Goal: Task Accomplishment & Management: Use online tool/utility

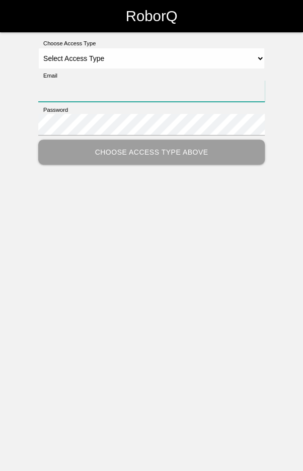
click at [178, 87] on input "Email" at bounding box center [151, 91] width 227 height 22
type input "[EMAIL_ADDRESS][DOMAIN_NAME]"
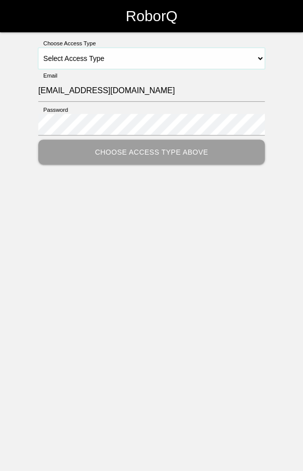
click at [158, 54] on select "Select Access Type Admin Customer Supervisor Worker" at bounding box center [151, 58] width 227 height 21
select select "Worker"
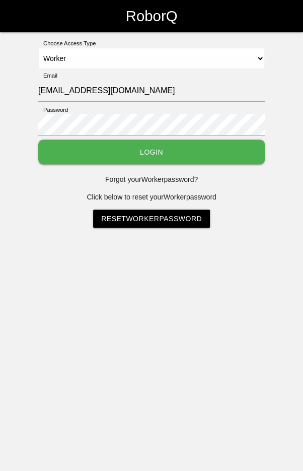
click at [181, 155] on button "Login" at bounding box center [151, 152] width 227 height 25
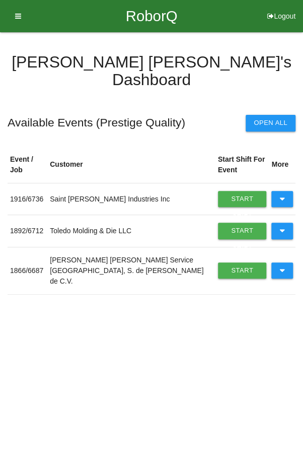
click at [286, 223] on button at bounding box center [283, 231] width 22 height 16
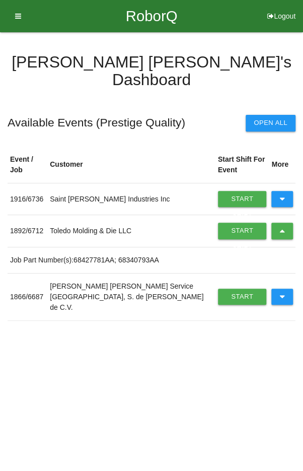
click at [222, 223] on link "Start Shift" at bounding box center [242, 231] width 49 height 16
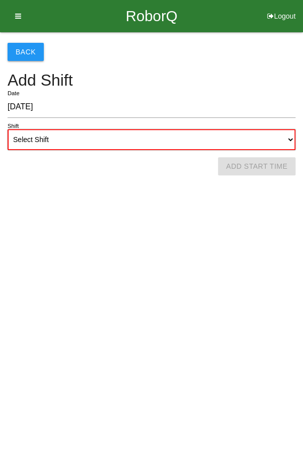
click at [226, 139] on select "Select Shift 1st Shift 2nd Shift 3rd Shift 4th Shift" at bounding box center [152, 139] width 288 height 21
select select "2"
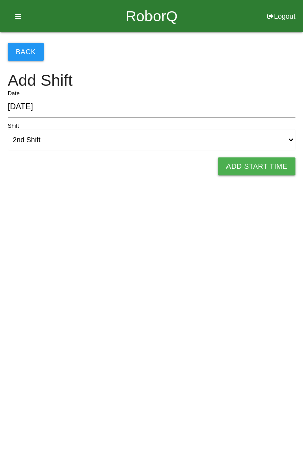
click at [269, 164] on button "Add Start Time" at bounding box center [257, 166] width 78 height 18
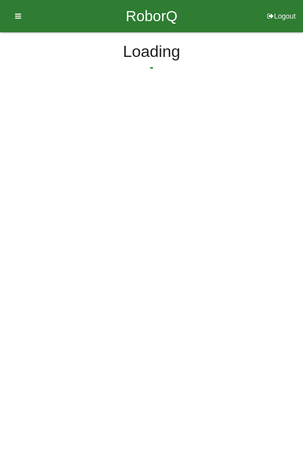
select select "6"
select select "10"
select select "2"
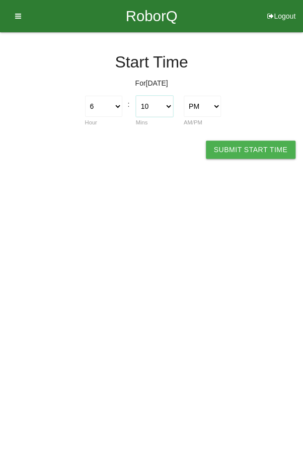
click at [153, 106] on select "00 01 02 03 04 05 06 07 08 09 10 11 12 13 14 15 16 17 18 19 20 21 22 23 24 25 2…" at bounding box center [154, 106] width 37 height 21
select select "30"
click at [114, 108] on select "1 2 3 4 5 6 7 8 9 10 11 12" at bounding box center [103, 106] width 37 height 21
select select "3"
click at [261, 147] on button "Submit Start Time" at bounding box center [251, 150] width 90 height 18
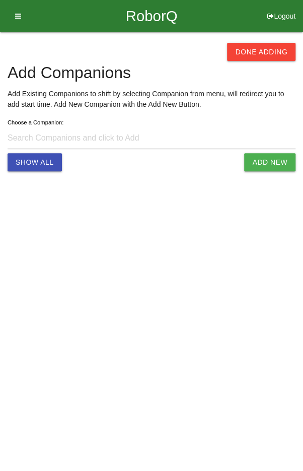
click at [263, 45] on button "Done Adding" at bounding box center [261, 52] width 69 height 18
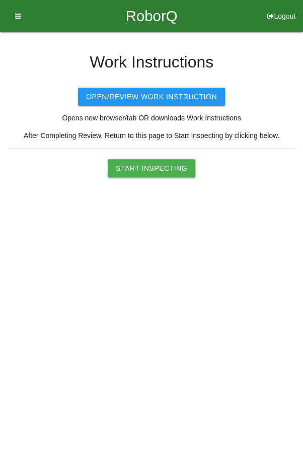
click at [156, 165] on button "Start Inspecting" at bounding box center [152, 168] width 88 height 18
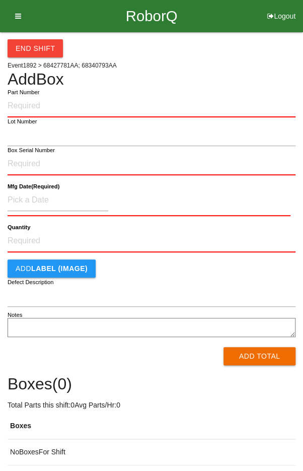
click at [31, 94] on label "Part Number" at bounding box center [24, 92] width 32 height 9
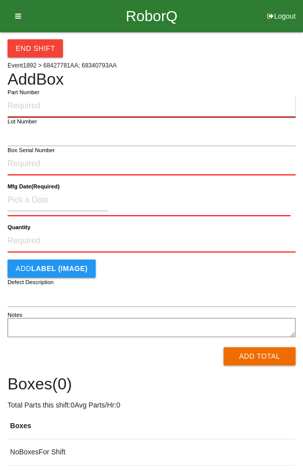
click at [31, 95] on input "Part Number" at bounding box center [152, 106] width 288 height 22
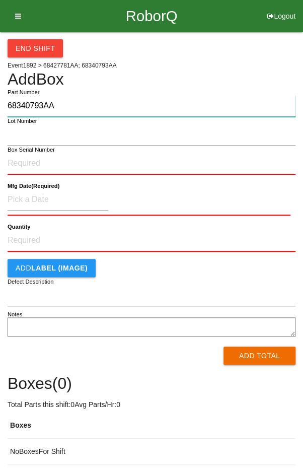
type input "68340793AA"
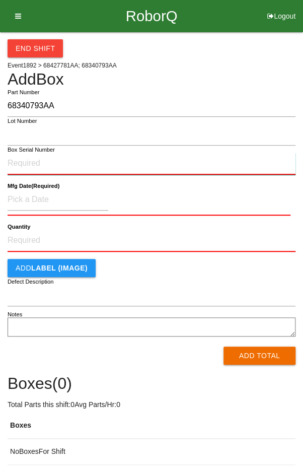
click at [64, 159] on input "Box Serial Number" at bounding box center [152, 164] width 288 height 22
type input "SDW10102221"
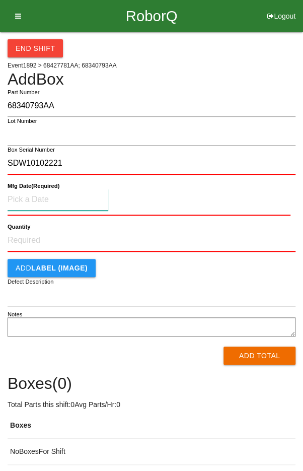
click at [80, 198] on input at bounding box center [58, 200] width 101 height 22
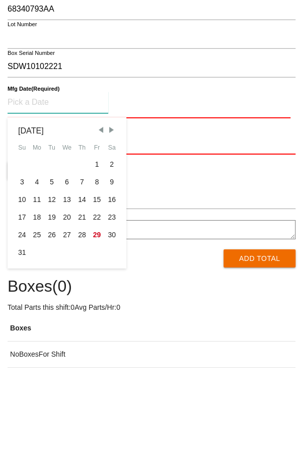
click at [78, 329] on div "28" at bounding box center [82, 332] width 15 height 18
type input "[DATE]"
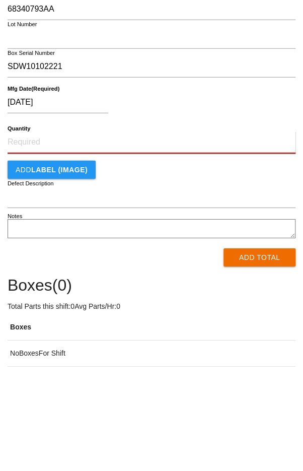
click at [144, 241] on input "Quantity" at bounding box center [152, 239] width 288 height 22
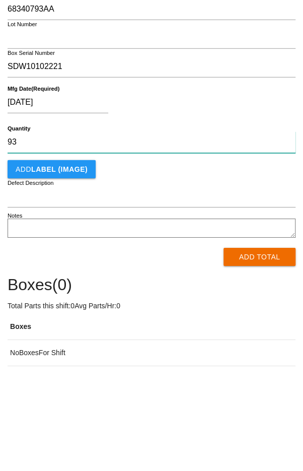
type input "93"
click at [254, 349] on button "Add Total" at bounding box center [260, 354] width 72 height 18
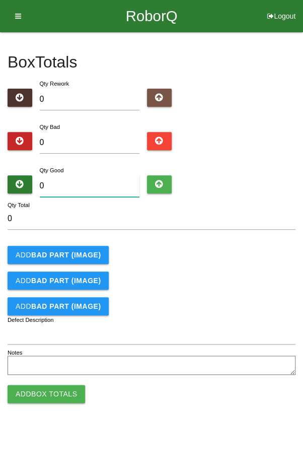
click at [99, 190] on input "0" at bounding box center [90, 186] width 100 height 22
type input "9"
type input "96"
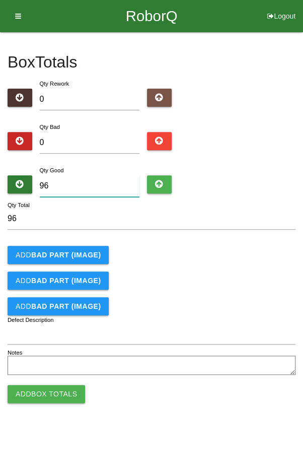
type input "96"
click at [228, 244] on form "96 Qty Total Add BAD PART (IMAGE) Add BAD PART (IMAGE) Add BAD PART (IMAGE) Def…" at bounding box center [152, 293] width 288 height 170
click at [53, 391] on button "Add Box Totals" at bounding box center [47, 394] width 78 height 18
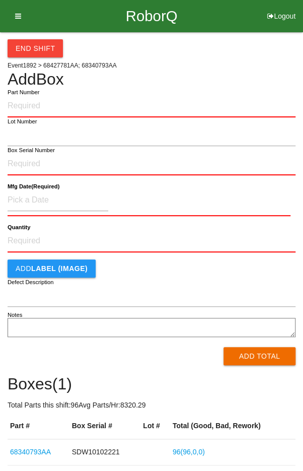
click at [108, 103] on input "Part Number" at bounding box center [152, 106] width 288 height 22
type input "68340793AA"
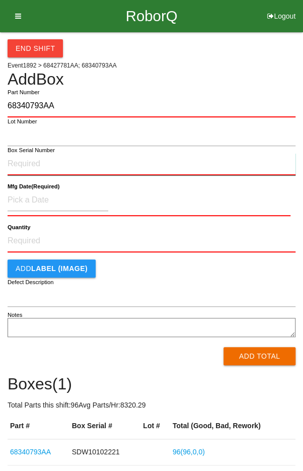
click at [77, 164] on input "Box Serial Number" at bounding box center [152, 164] width 288 height 22
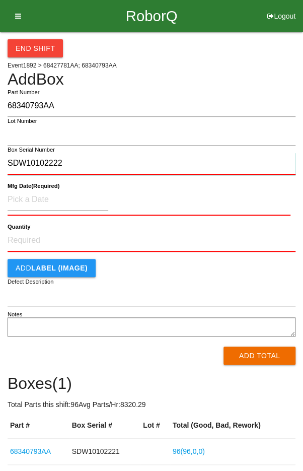
type input "SDW10102222"
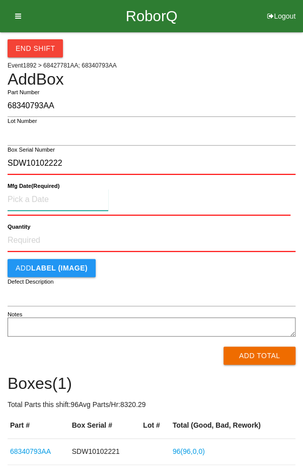
click at [55, 202] on input at bounding box center [58, 200] width 101 height 22
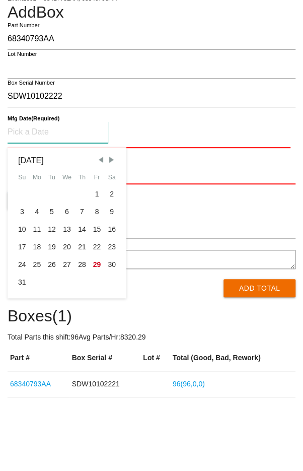
click at [84, 331] on div "28" at bounding box center [82, 332] width 15 height 18
type input "[DATE]"
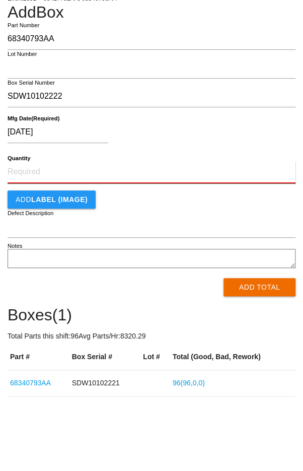
click at [185, 242] on input "Quantity" at bounding box center [152, 239] width 288 height 22
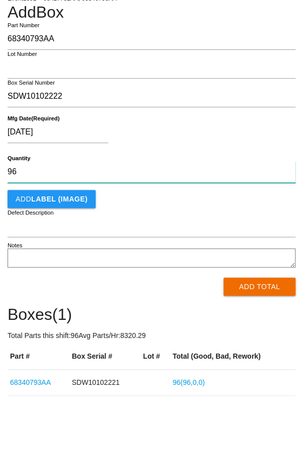
type input "96"
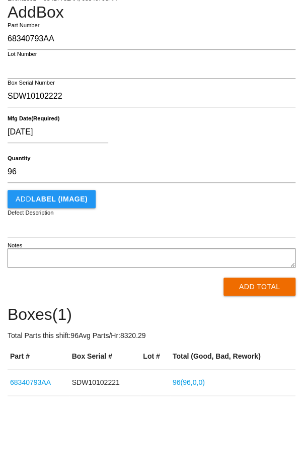
click at [264, 354] on button "Add Total" at bounding box center [260, 354] width 72 height 18
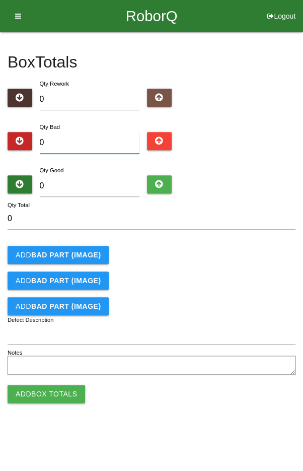
click at [96, 140] on input "0" at bounding box center [90, 143] width 100 height 22
type input "4"
click at [97, 188] on input "0" at bounding box center [90, 186] width 100 height 22
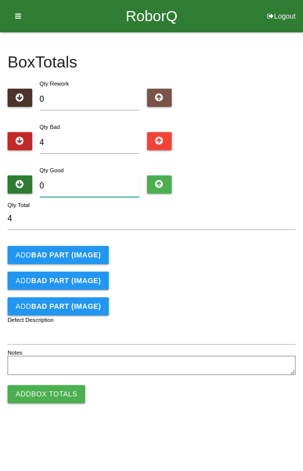
type input "9"
type input "13"
type input "92"
type input "96"
type input "92"
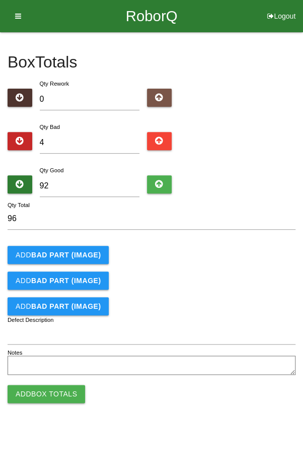
click at [60, 252] on b "BAD PART (IMAGE)" at bounding box center [66, 255] width 70 height 8
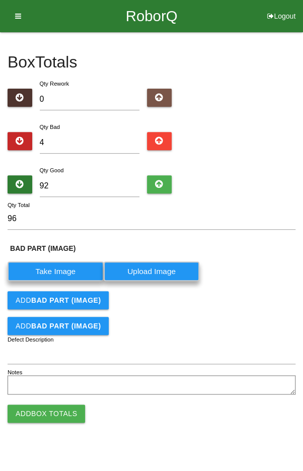
click at [76, 298] on b "BAD PART (IMAGE)" at bounding box center [66, 300] width 70 height 8
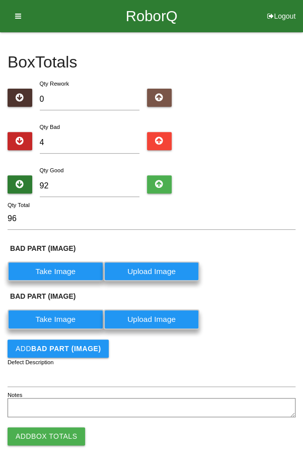
click at [68, 340] on button "Add BAD PART (IMAGE)" at bounding box center [58, 349] width 101 height 18
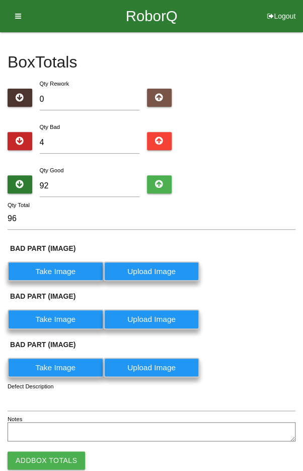
click at [55, 269] on label "Take Image" at bounding box center [56, 271] width 96 height 20
click at [0, 0] on \(IMAGE\) "Take Image" at bounding box center [0, 0] width 0 height 0
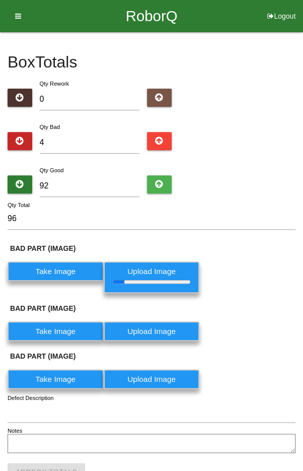
click at [57, 332] on label "Take Image" at bounding box center [56, 331] width 96 height 20
click at [0, 0] on \(IMAGE\) "Take Image" at bounding box center [0, 0] width 0 height 0
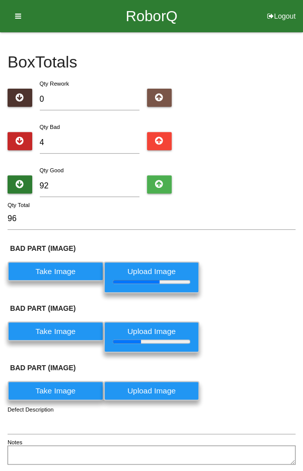
click at [61, 388] on label "Take Image" at bounding box center [56, 391] width 96 height 20
click at [0, 0] on \(IMAGE\) "Take Image" at bounding box center [0, 0] width 0 height 0
click at [236, 424] on input "Defect Description" at bounding box center [152, 424] width 288 height 22
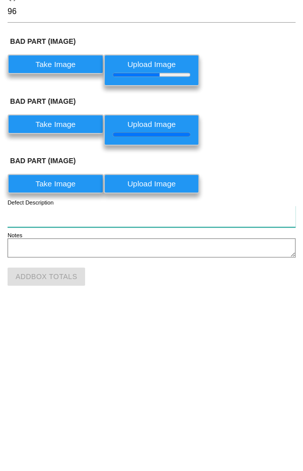
scroll to position [44, 0]
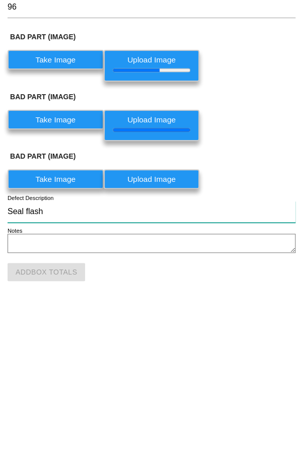
type input "Seal flash"
click at [276, 318] on p "BAD PART (IMAGE)" at bounding box center [152, 323] width 288 height 11
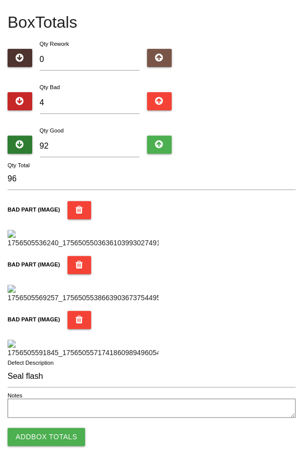
scroll to position [598, 0]
click at [44, 436] on button "Add Box Totals" at bounding box center [47, 437] width 78 height 18
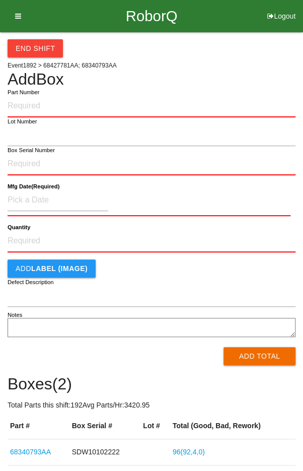
click at [33, 47] on button "End Shift" at bounding box center [35, 48] width 55 height 18
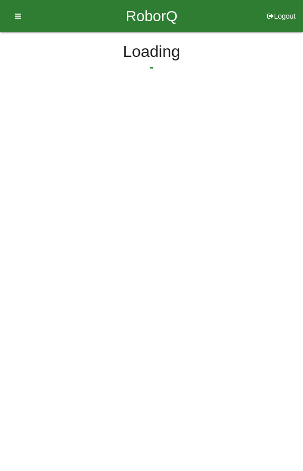
select select "6"
select select "13"
select select "2"
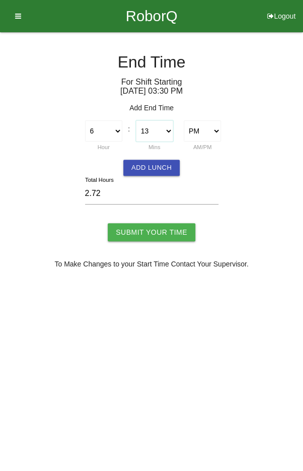
click at [163, 132] on select "00 01 02 03 04 05 06 07 08 09 10 11 12 13 14 15 16 17 18 19 20 21 22 23 24 25 2…" at bounding box center [154, 130] width 37 height 21
select select "30"
type input "3.00"
click at [157, 232] on input "Submit Your Time" at bounding box center [152, 232] width 88 height 18
type input "Processing..."
